Goal: Information Seeking & Learning: Learn about a topic

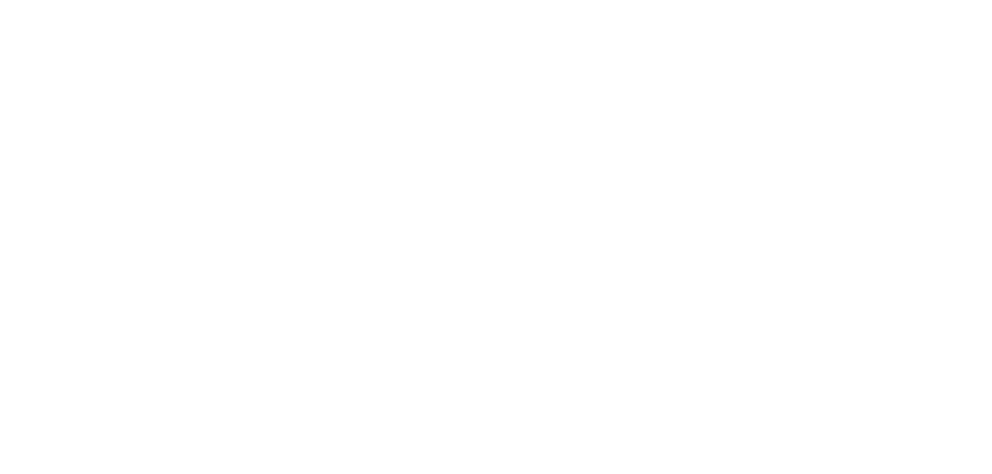
scroll to position [5824, 0]
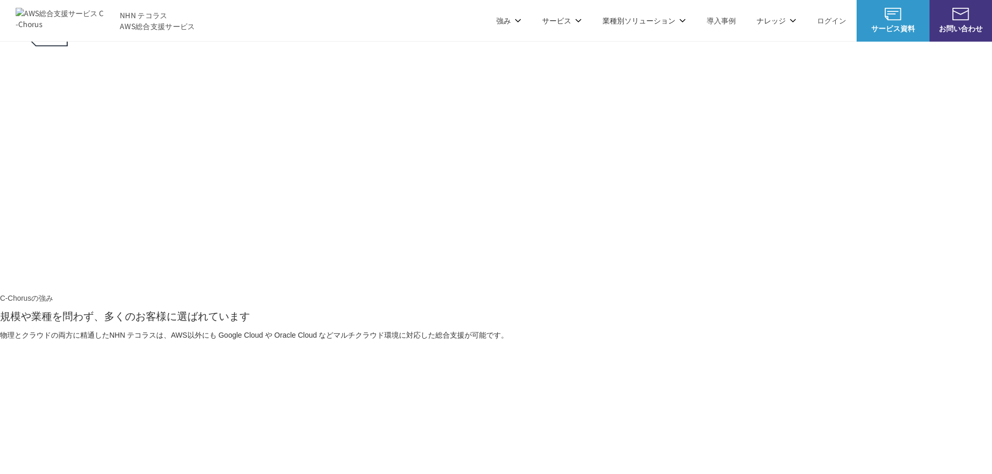
scroll to position [825, 0]
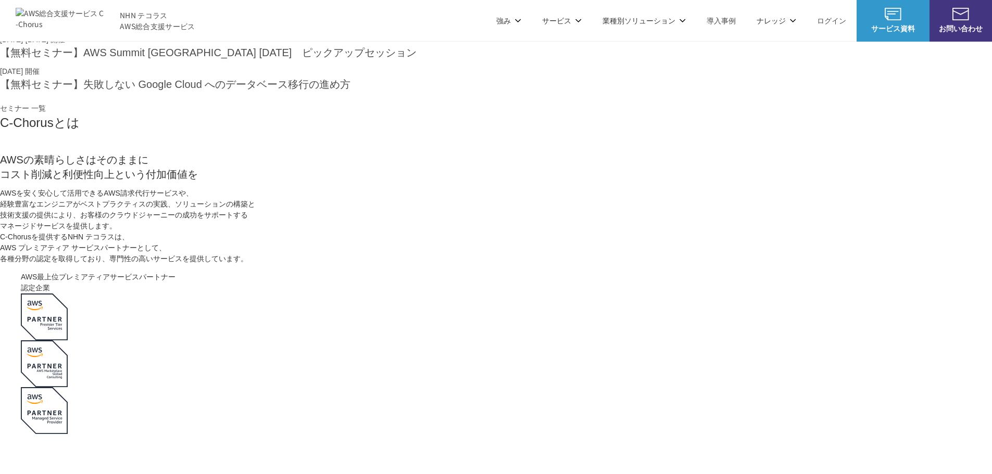
drag, startPoint x: 446, startPoint y: 237, endPoint x: 424, endPoint y: 237, distance: 21.9
click at [424, 237] on p "AWSを安く安心して活用できるAWS請求代行サービスや、 経験豊富なエンジニアがベストプラクティスの実践、ソリューションの構築と 技術支援の提供により、お客様…" at bounding box center [496, 226] width 992 height 77
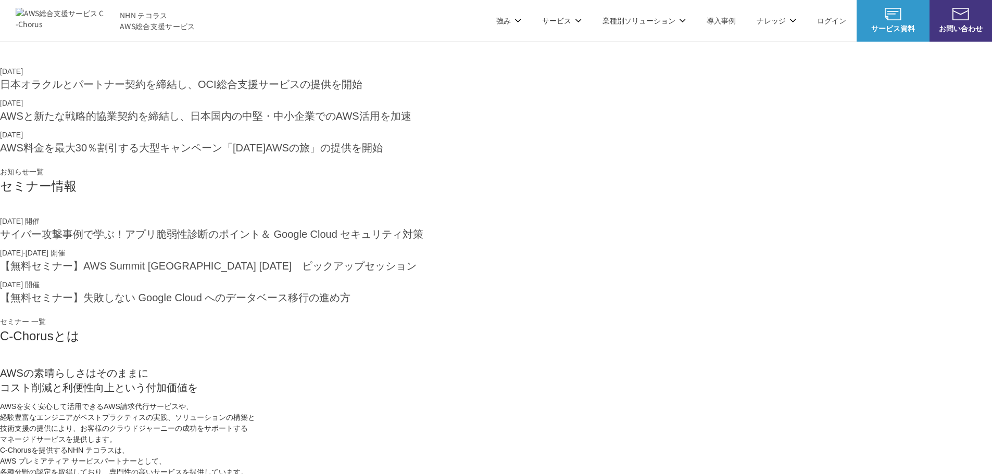
scroll to position [253, 0]
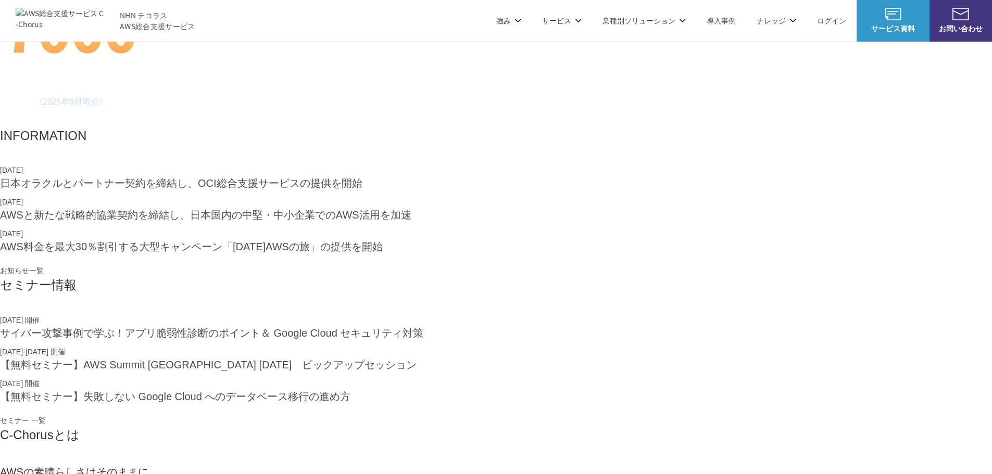
drag, startPoint x: 466, startPoint y: 204, endPoint x: 452, endPoint y: 211, distance: 15.6
click at [452, 211] on section "AWSの導入からコスト削減、 構成・運用の最適化からデータ活用まで 規模や業種業態を問わない マネージドサービスで AWS ジャーニーの 成功を実現 AWS …" at bounding box center [496, 86] width 992 height 679
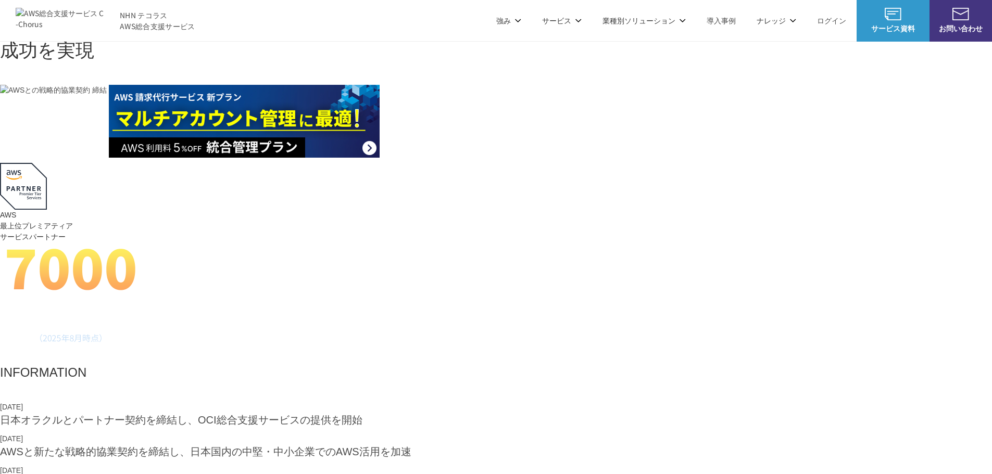
scroll to position [0, 0]
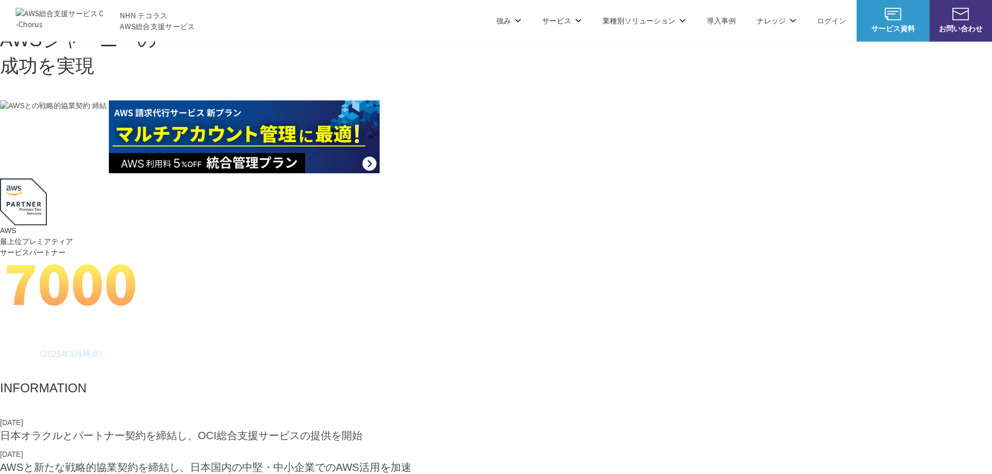
click at [221, 80] on h1 "AWS ジャーニーの 成功を実現" at bounding box center [496, 53] width 992 height 53
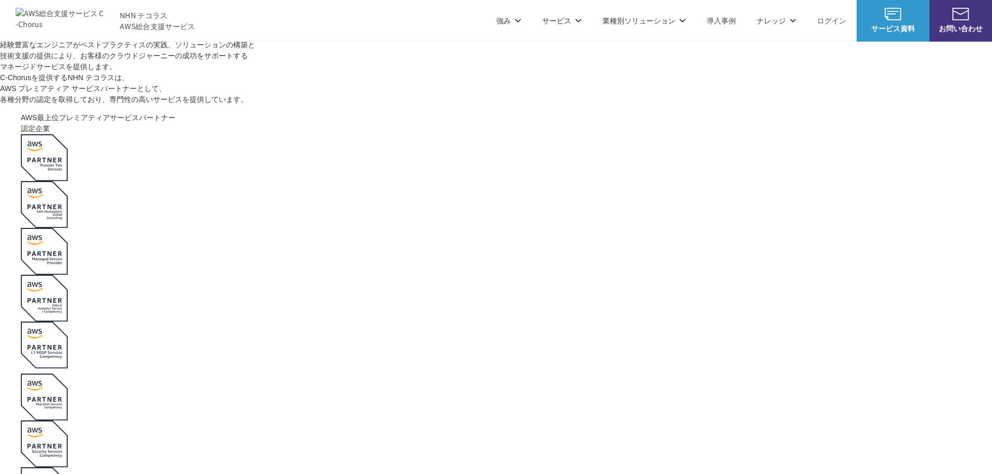
scroll to position [625, 0]
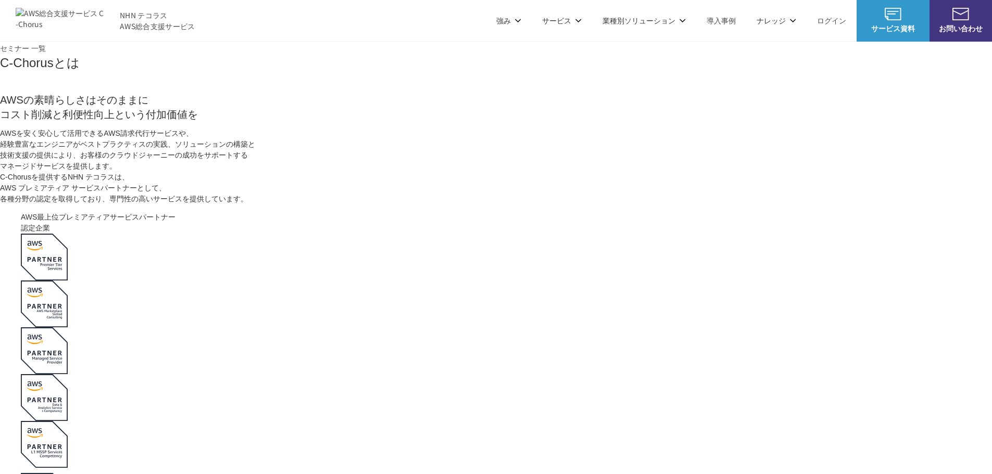
drag, startPoint x: 212, startPoint y: 165, endPoint x: 202, endPoint y: 164, distance: 10.9
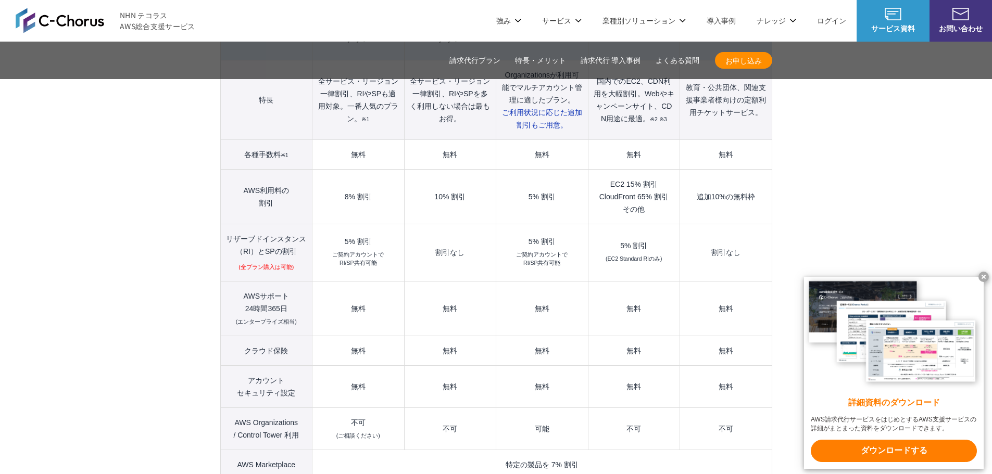
scroll to position [1041, 0]
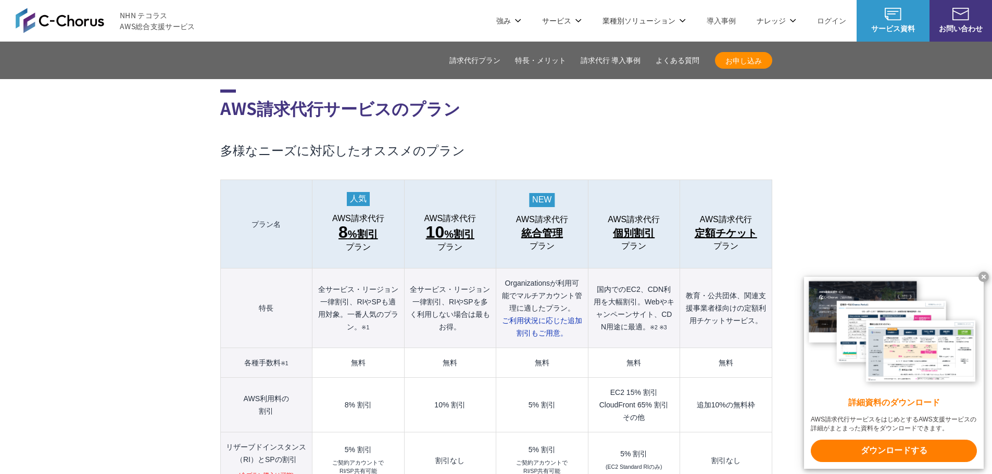
drag, startPoint x: 363, startPoint y: 254, endPoint x: 338, endPoint y: 259, distance: 25.5
click at [338, 269] on th "全サービス・リージョン一律割引、RIやSPも適用対象。一番人気のプラン。 ※1" at bounding box center [358, 309] width 92 height 80
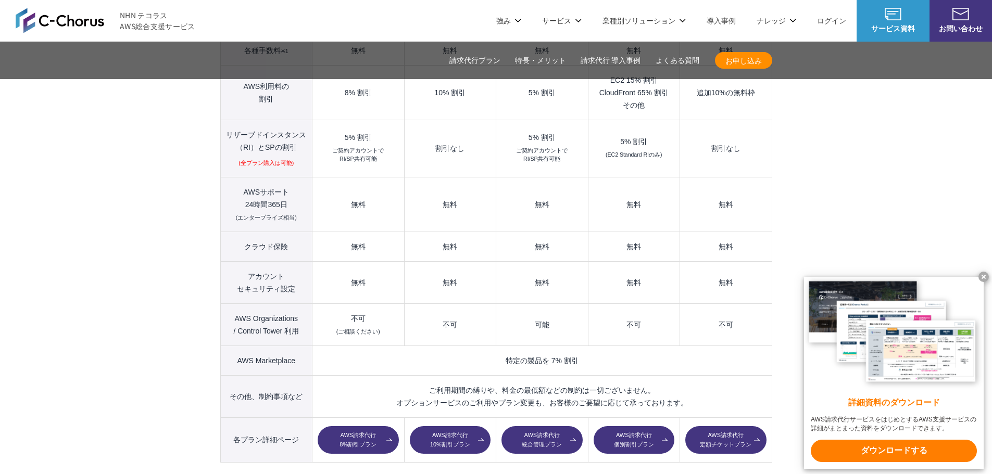
scroll to position [1302, 0]
